Goal: Task Accomplishment & Management: Manage account settings

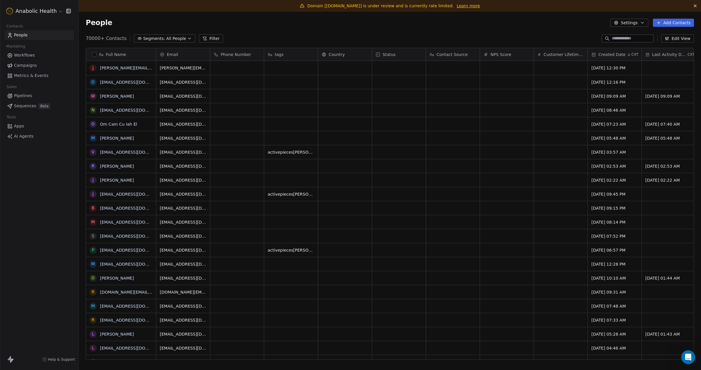
scroll to position [326, 623]
click at [41, 11] on html "Anabolic Health Contacts People Marketing Workflows Campaigns Metrics & Events …" at bounding box center [350, 185] width 701 height 370
click at [273, 31] on html "Anabolic Health Contacts People Marketing Workflows Campaigns Metrics & Events …" at bounding box center [350, 185] width 701 height 370
click at [152, 39] on span "Segments:" at bounding box center [154, 39] width 22 height 6
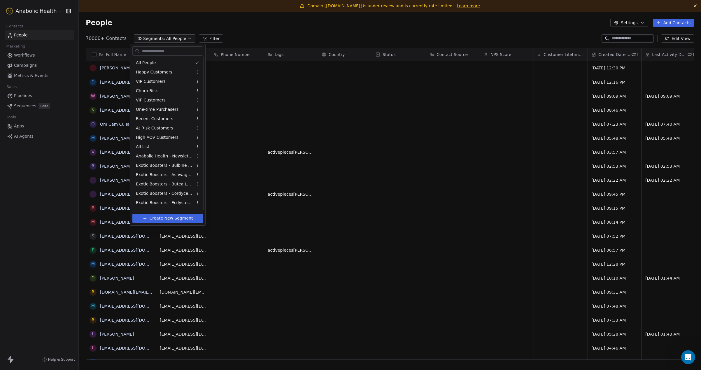
scroll to position [204, 0]
click at [163, 185] on span "Started Re-engage Flow (6-weeks 50% OFF)" at bounding box center [164, 186] width 57 height 6
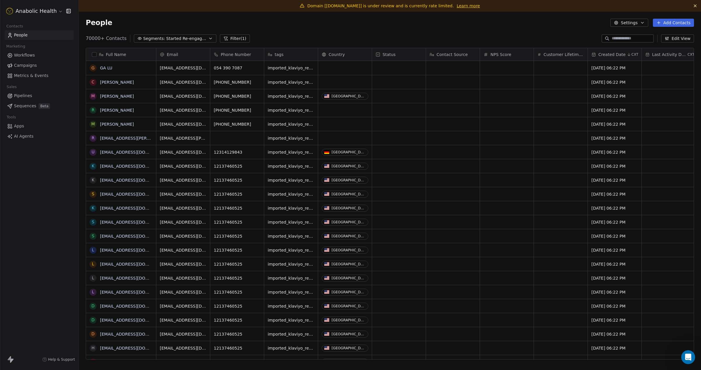
scroll to position [0, 0]
click at [95, 55] on button "button" at bounding box center [94, 54] width 5 height 5
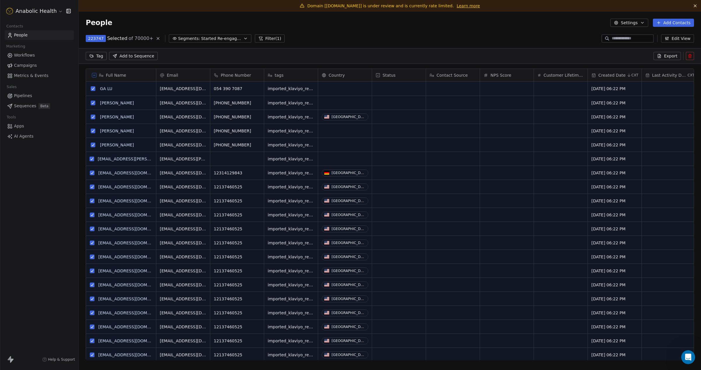
scroll to position [305, 623]
click at [94, 75] on icon at bounding box center [94, 75] width 3 height 3
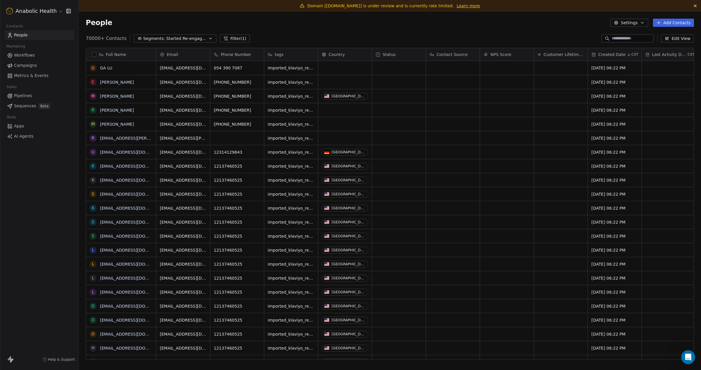
scroll to position [326, 623]
click at [30, 13] on html "Anabolic Health Contacts People Marketing Workflows Campaigns Metrics & Events …" at bounding box center [350, 185] width 701 height 370
drag, startPoint x: 41, startPoint y: 33, endPoint x: 44, endPoint y: 34, distance: 3.6
click at [40, 33] on link "Workspace Settings" at bounding box center [44, 33] width 71 height 9
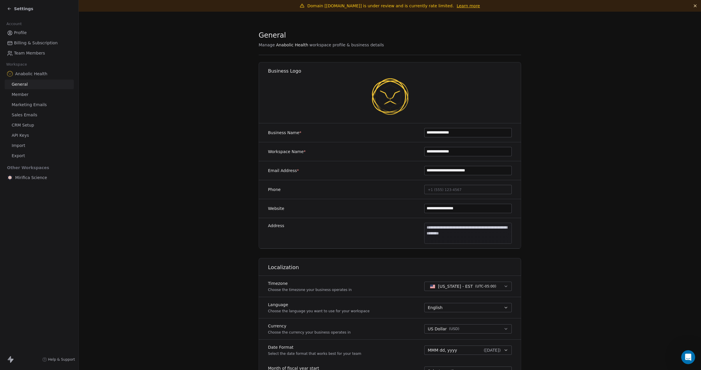
click at [52, 105] on link "Marketing Emails" at bounding box center [39, 105] width 69 height 10
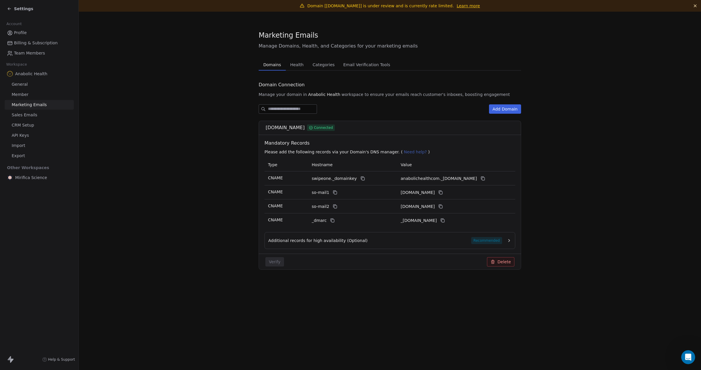
click at [298, 66] on span "Health" at bounding box center [297, 65] width 18 height 8
